Goal: Task Accomplishment & Management: Complete application form

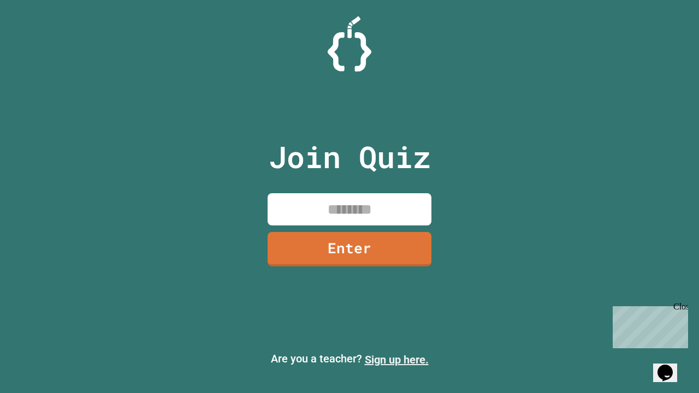
click at [397, 360] on link "Sign up here." at bounding box center [397, 359] width 64 height 13
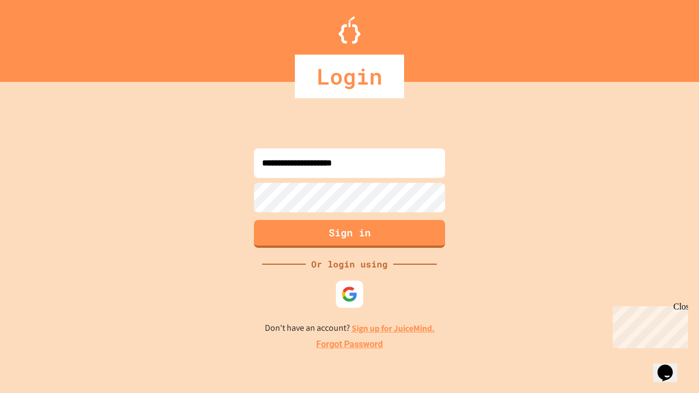
type input "**********"
